Goal: Information Seeking & Learning: Learn about a topic

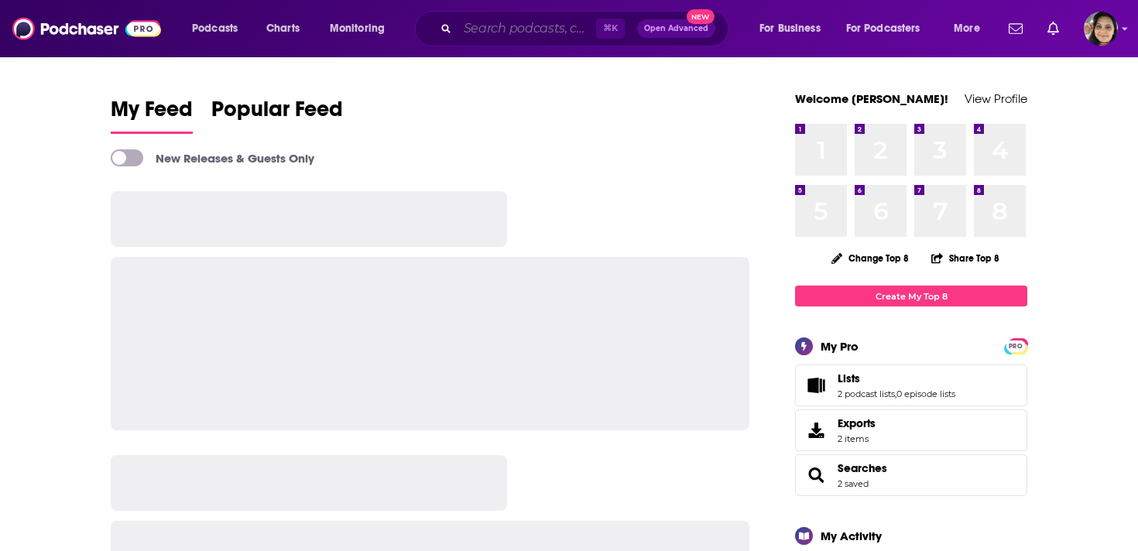
click at [519, 21] on input "Search podcasts, credits, & more..." at bounding box center [527, 28] width 139 height 25
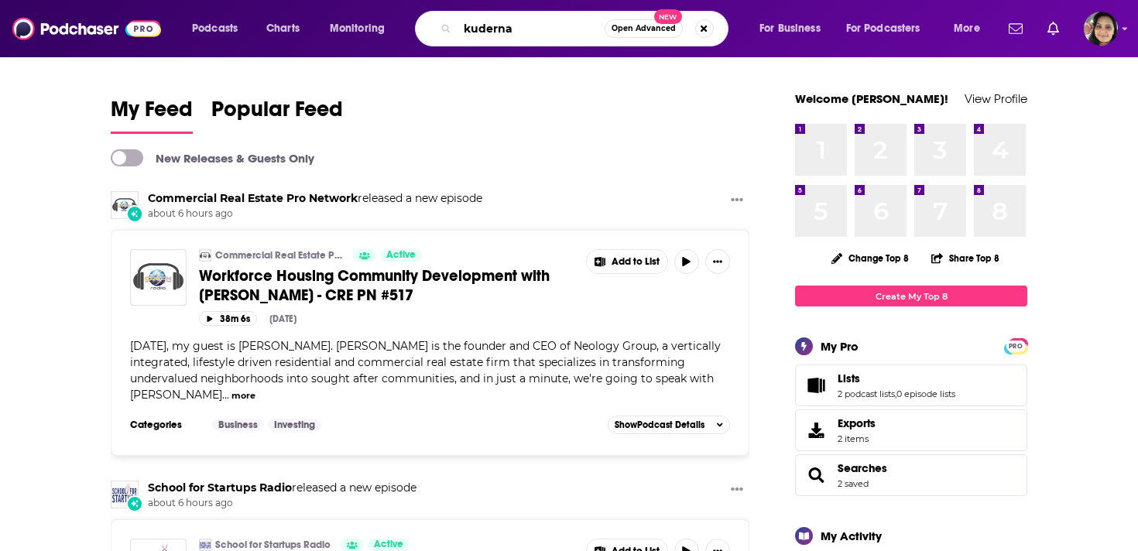
type input "kuderna"
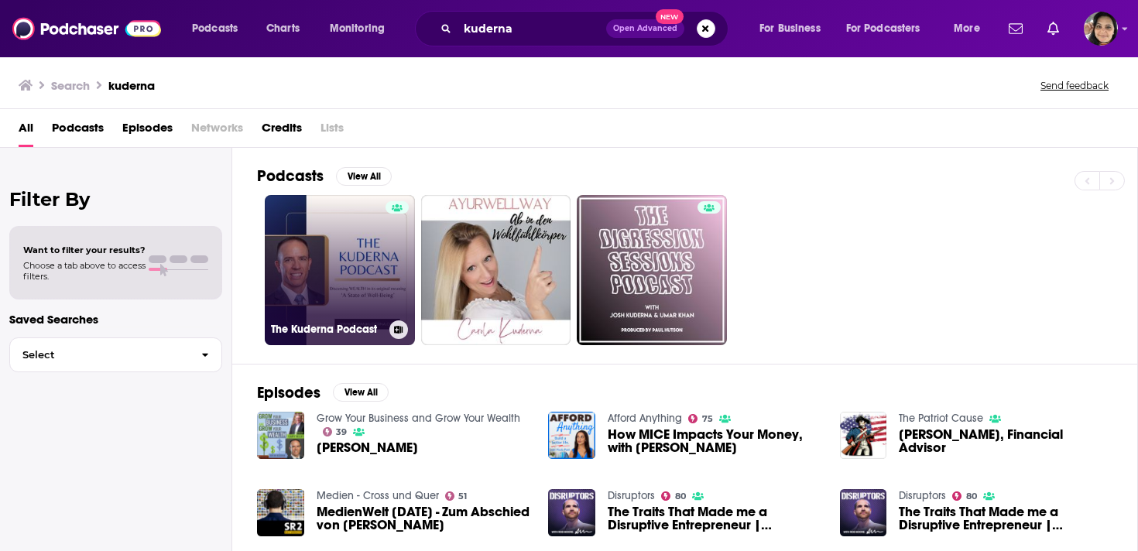
click at [383, 263] on link "The Kuderna Podcast" at bounding box center [340, 270] width 150 height 150
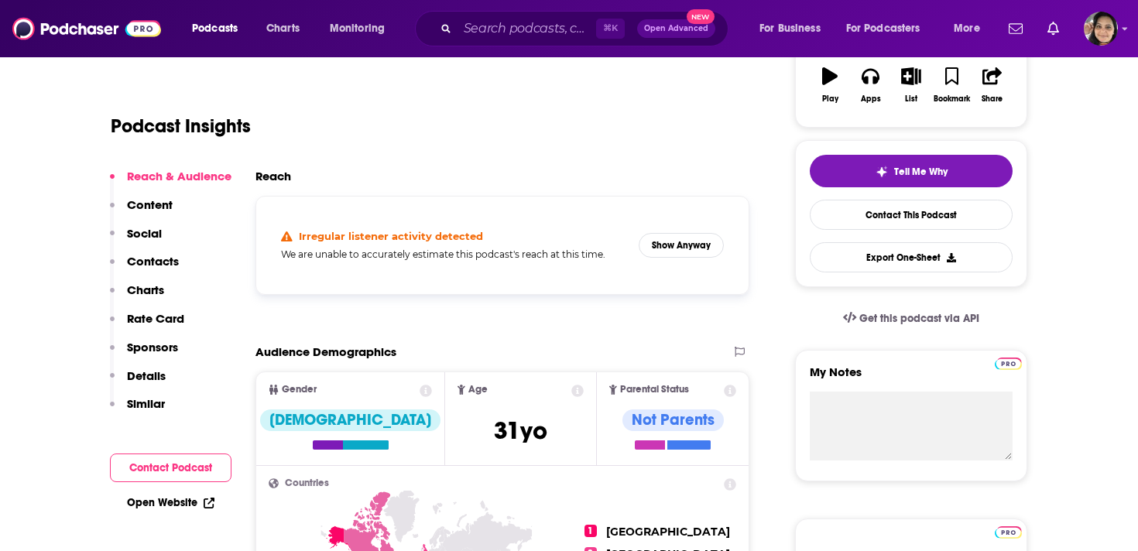
scroll to position [279, 0]
click at [687, 242] on button "Show Anyway" at bounding box center [681, 244] width 85 height 25
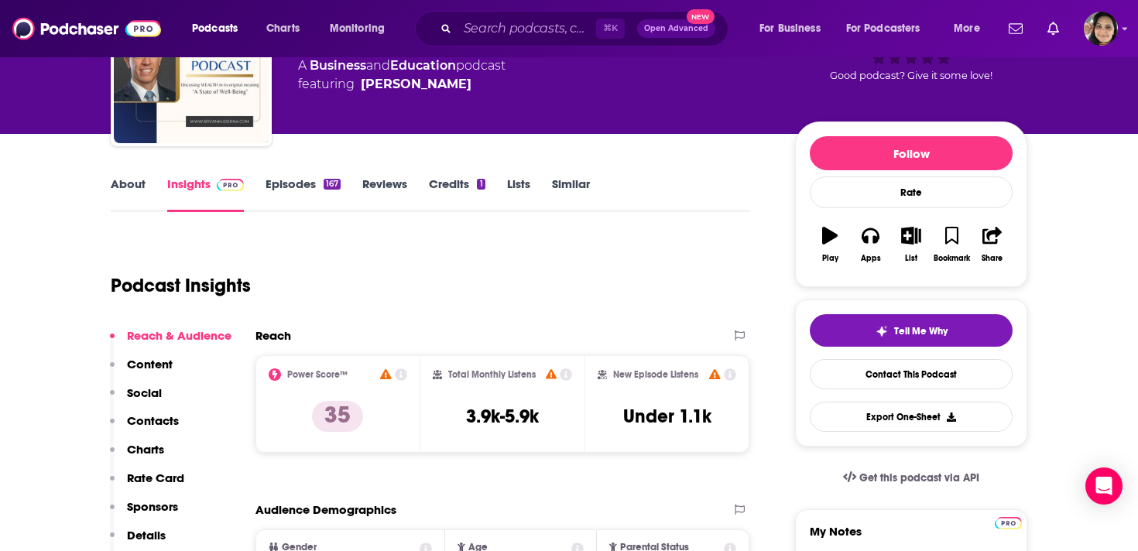
scroll to position [0, 0]
